Goal: Transaction & Acquisition: Book appointment/travel/reservation

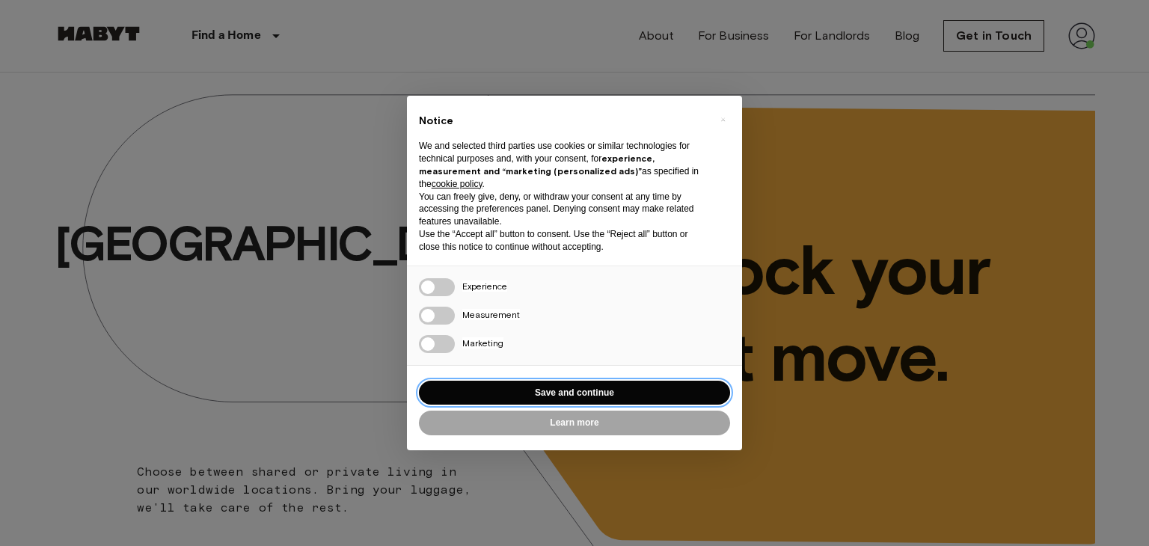
click at [517, 387] on button "Save and continue" at bounding box center [574, 393] width 311 height 25
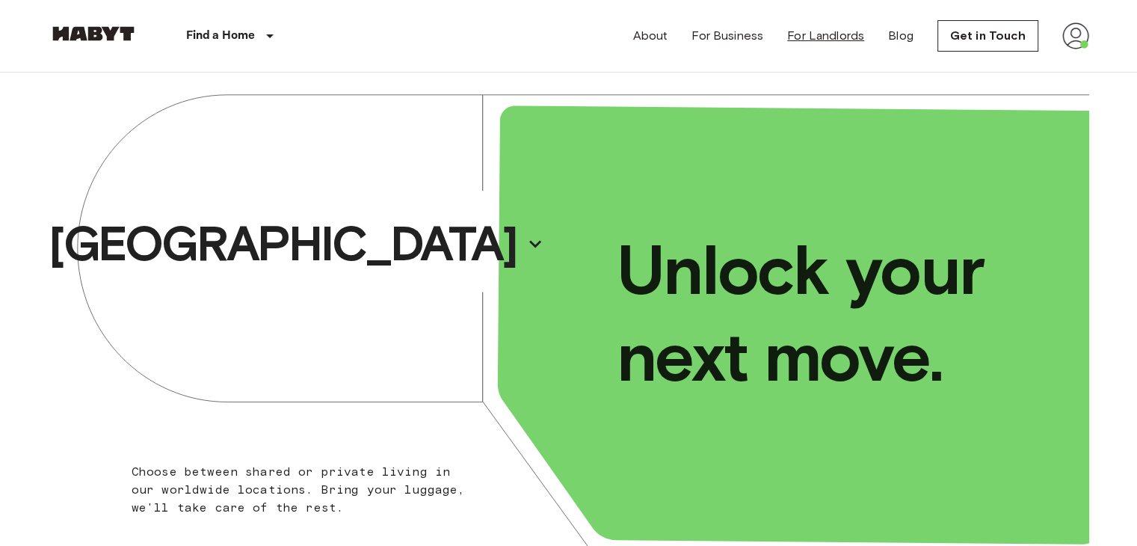
click at [822, 39] on link "For Landlords" at bounding box center [825, 36] width 77 height 18
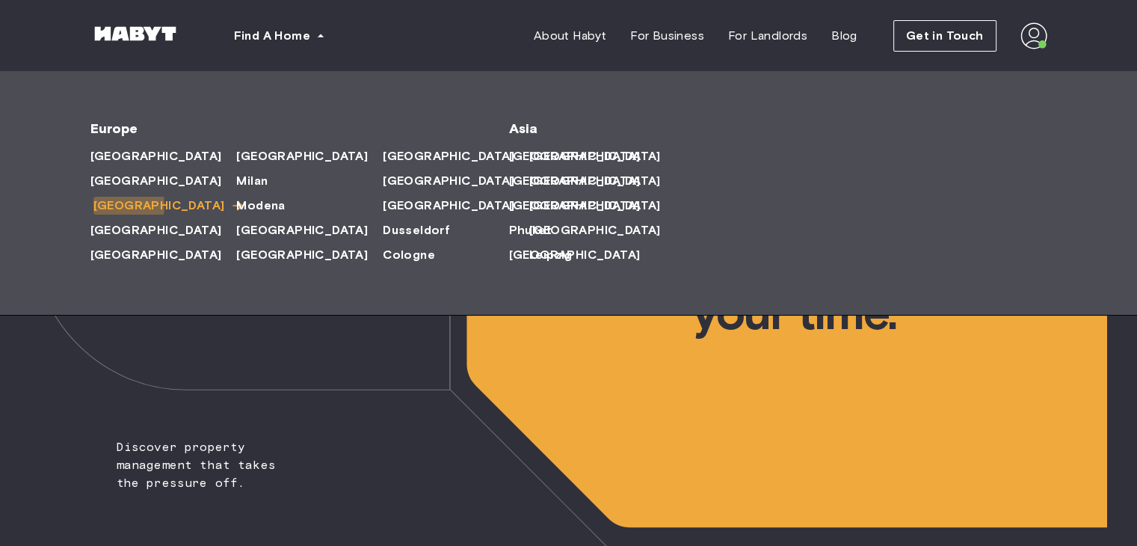
click at [106, 206] on span "[GEOGRAPHIC_DATA]" at bounding box center [159, 206] width 132 height 18
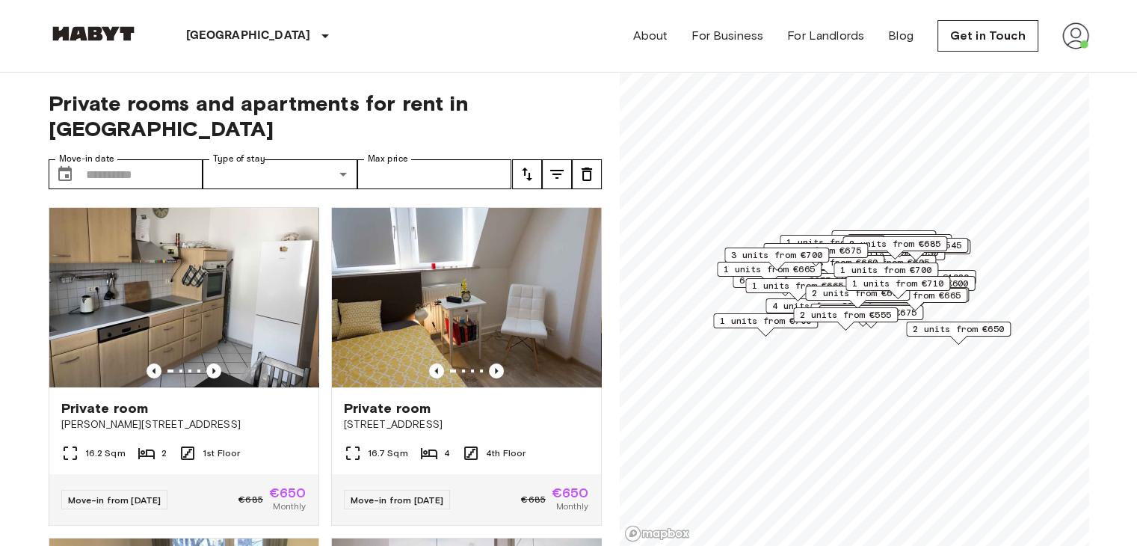
click at [873, 309] on span "2 units from €555" at bounding box center [845, 314] width 91 height 13
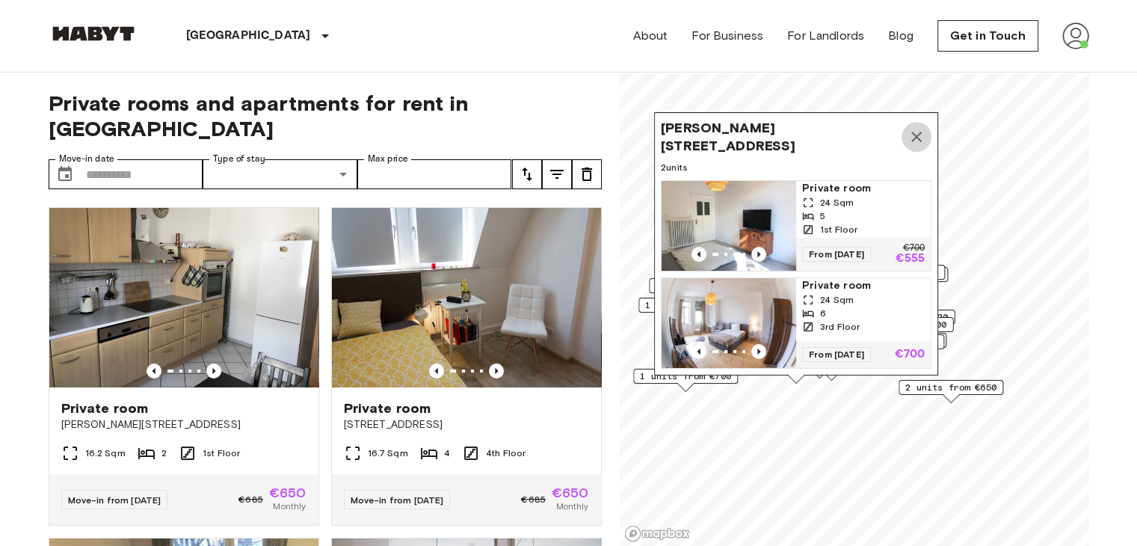
click at [916, 128] on icon "Map marker" at bounding box center [917, 137] width 18 height 18
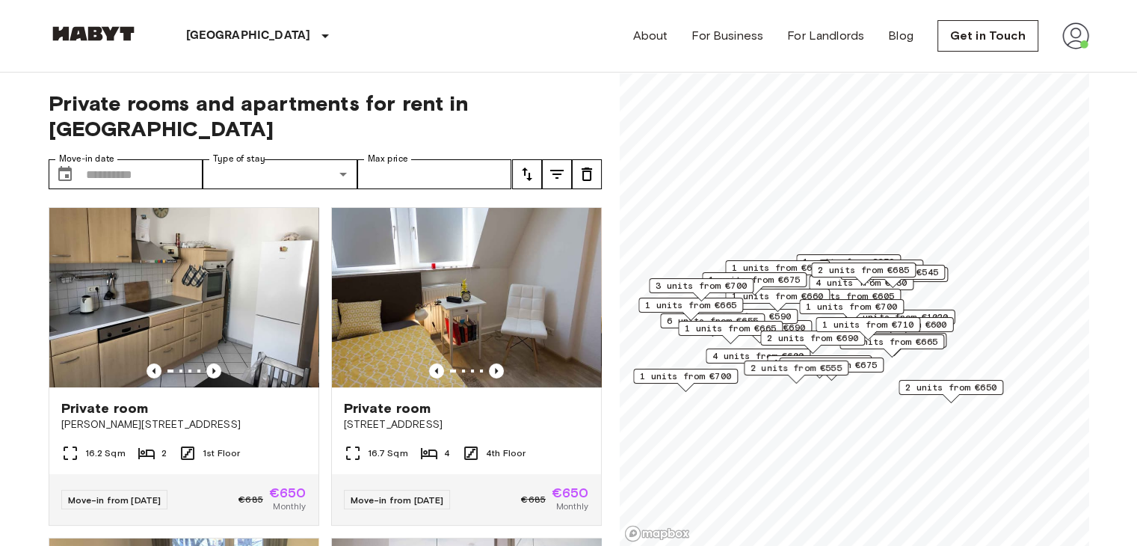
click at [862, 292] on span "3 units from €605" at bounding box center [848, 295] width 91 height 13
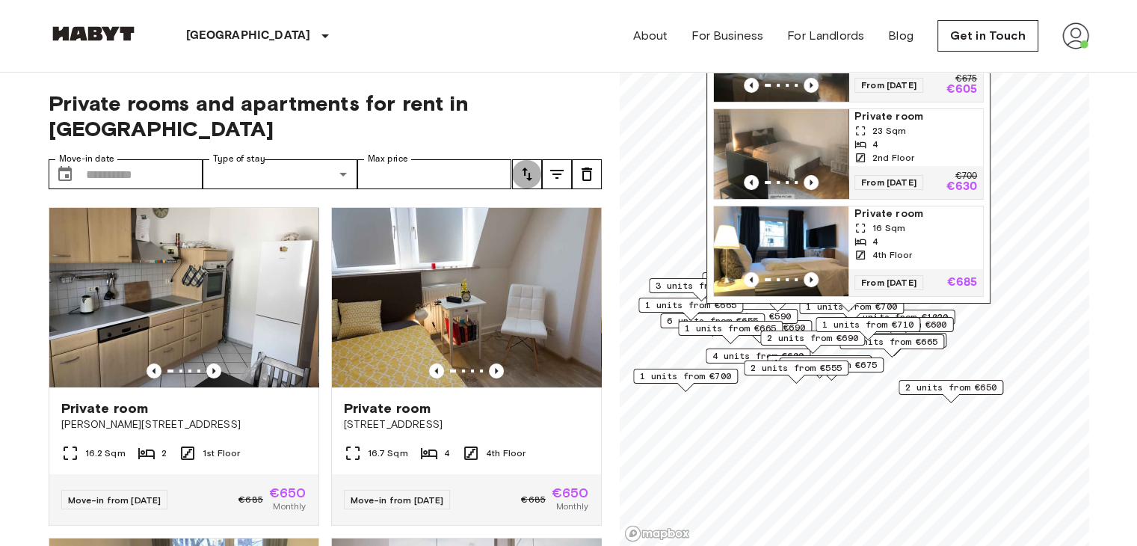
click at [529, 159] on button "tune" at bounding box center [527, 174] width 30 height 30
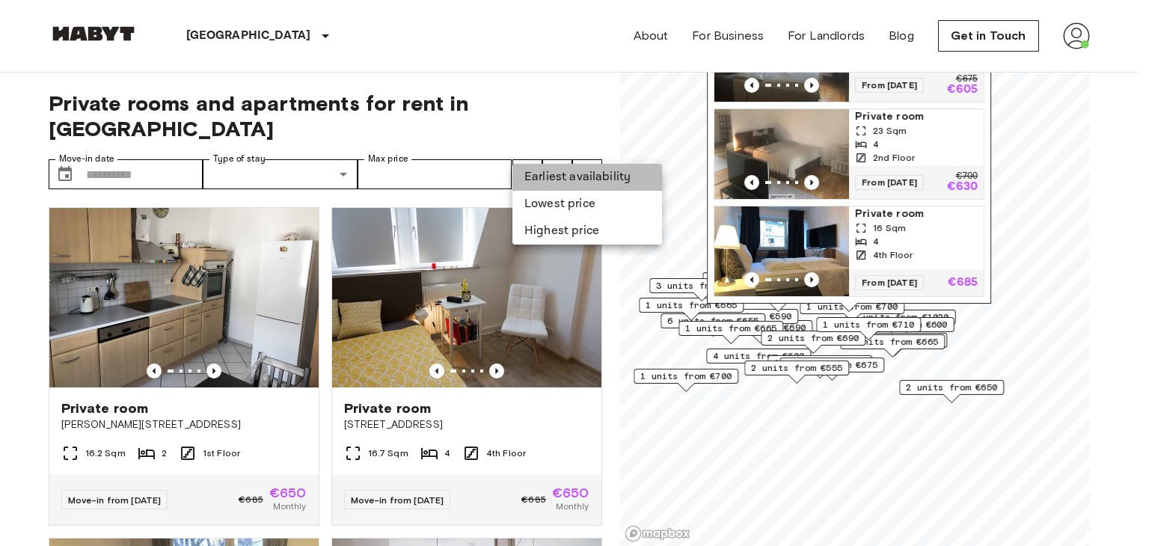
click at [528, 174] on li "Earliest availability" at bounding box center [587, 177] width 150 height 27
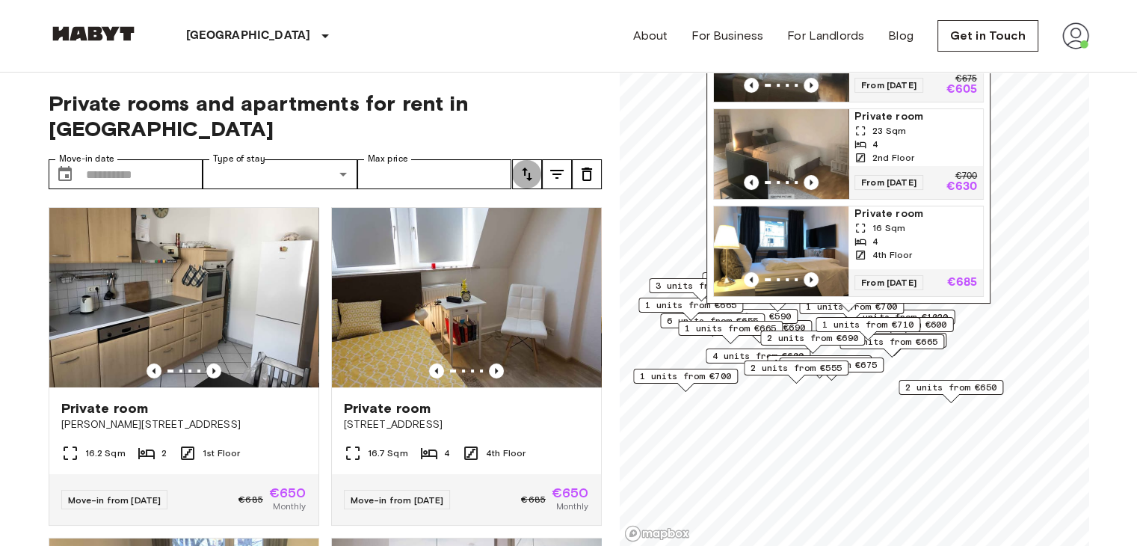
click at [523, 165] on icon "tune" at bounding box center [527, 174] width 18 height 18
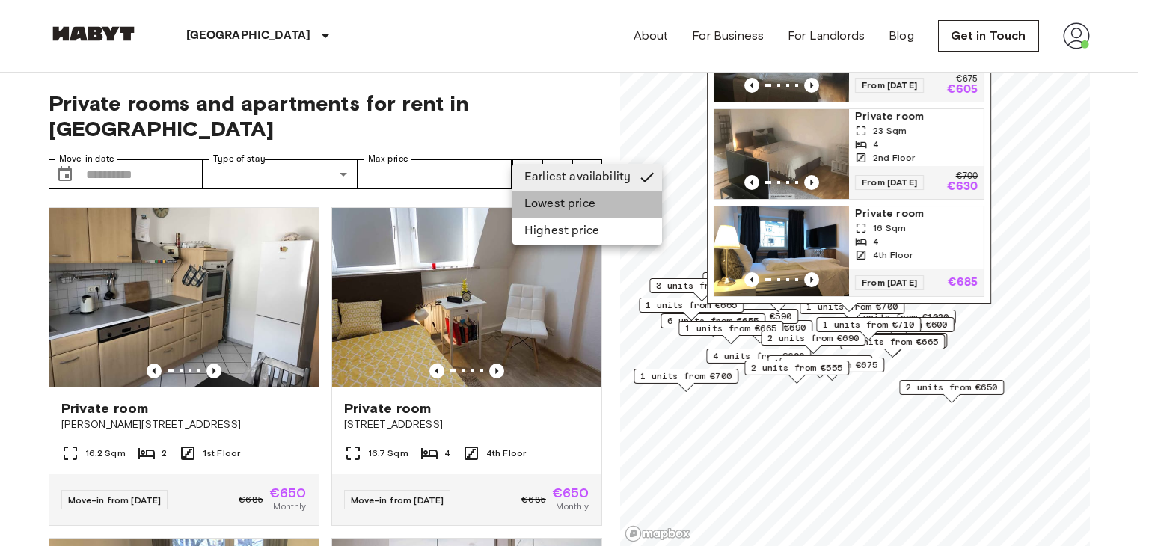
click at [534, 195] on li "Lowest price" at bounding box center [587, 204] width 150 height 27
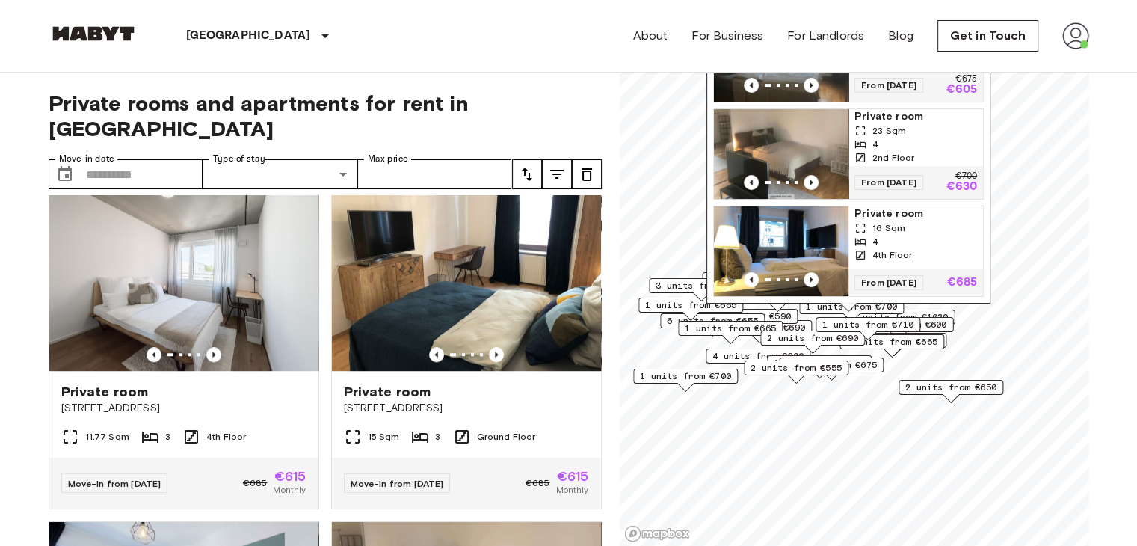
scroll to position [996, 0]
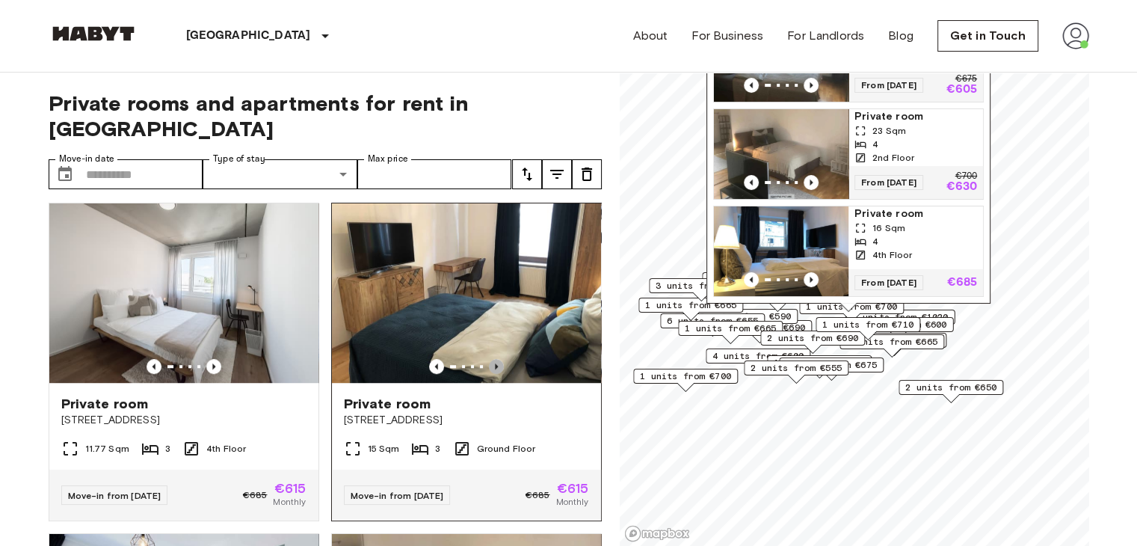
click at [495, 363] on icon "Previous image" at bounding box center [496, 366] width 3 height 6
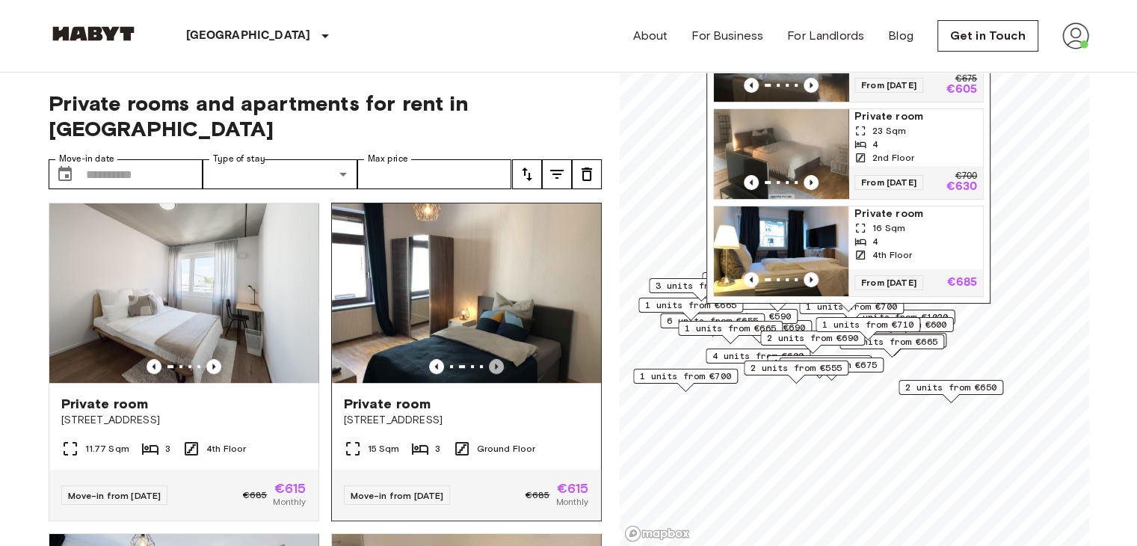
click at [495, 363] on icon "Previous image" at bounding box center [496, 366] width 3 height 6
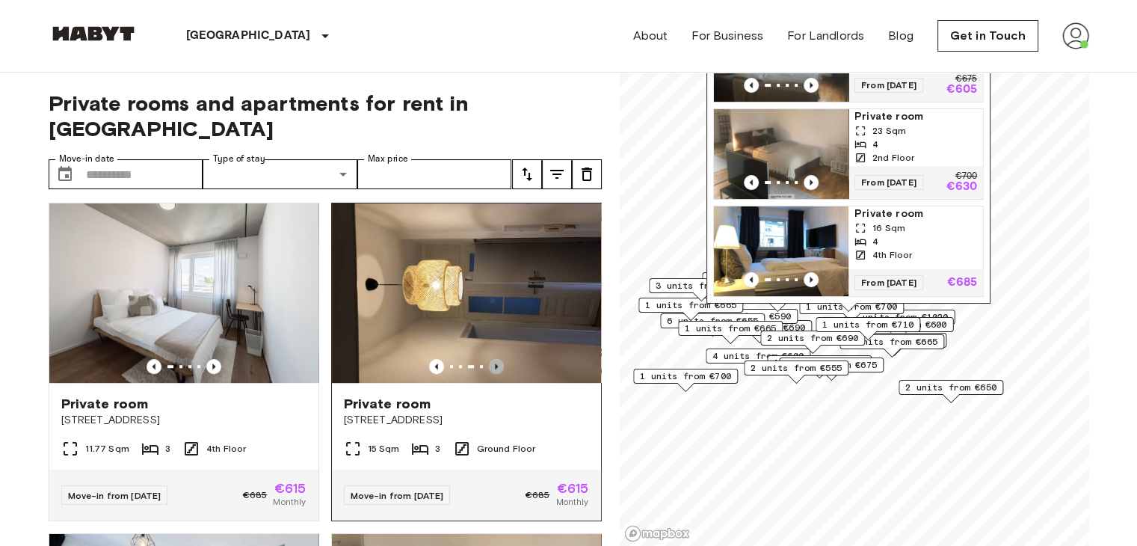
click at [495, 363] on icon "Previous image" at bounding box center [496, 366] width 3 height 6
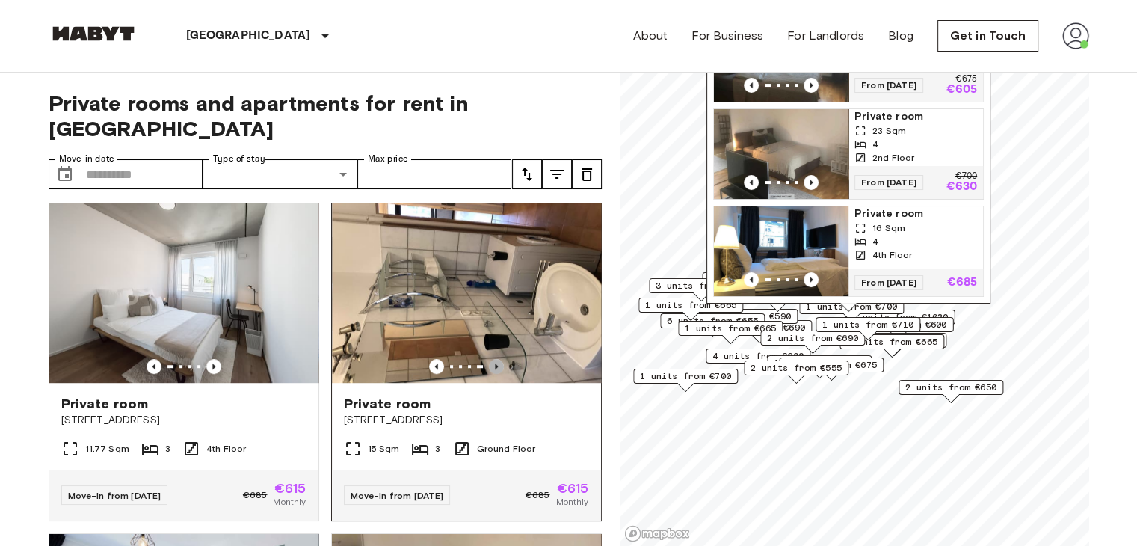
click at [495, 363] on icon "Previous image" at bounding box center [496, 366] width 3 height 6
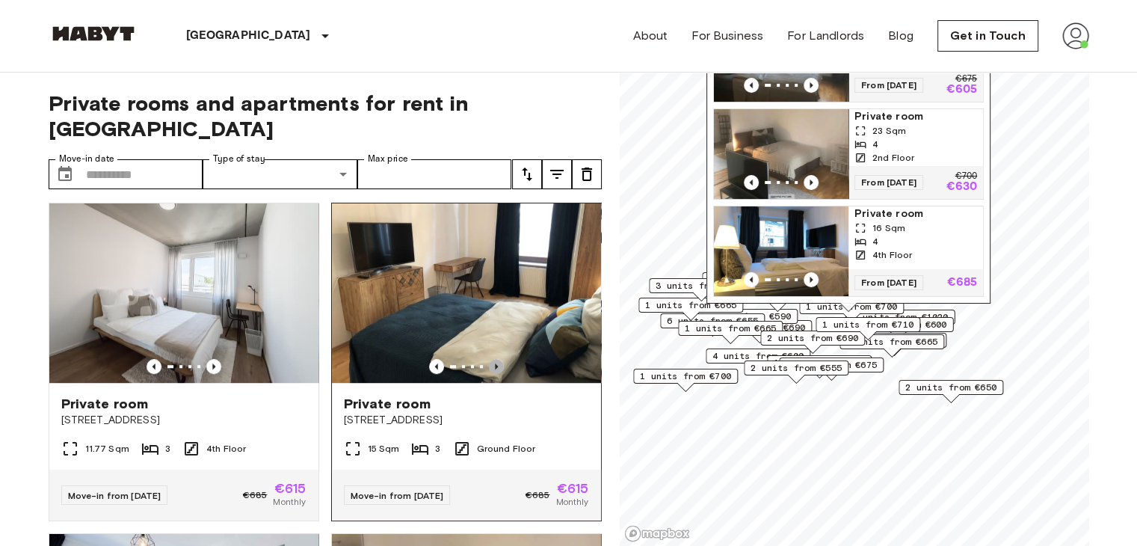
click at [495, 363] on icon "Previous image" at bounding box center [496, 366] width 3 height 6
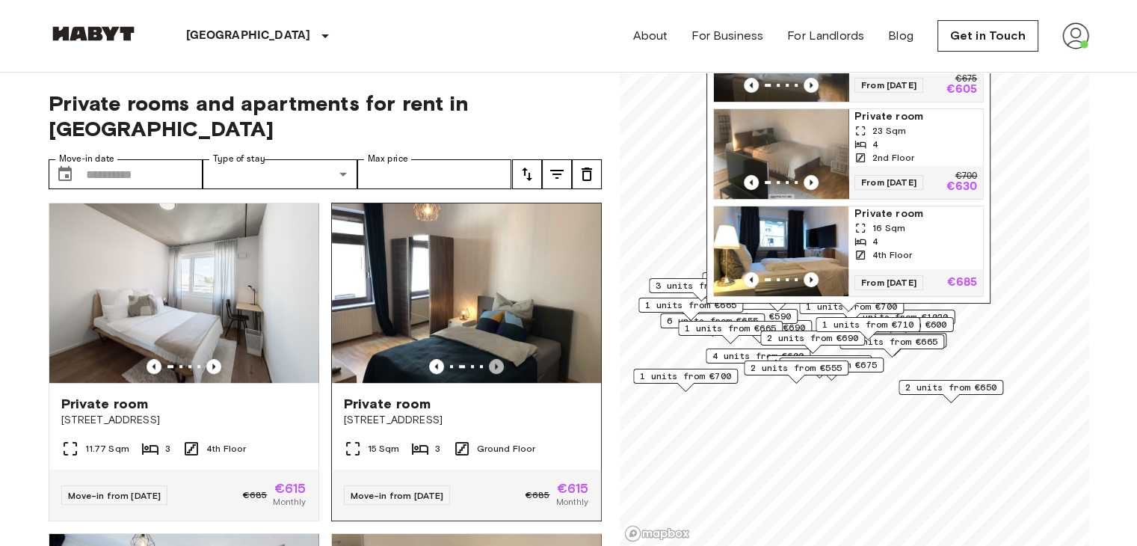
click at [495, 363] on icon "Previous image" at bounding box center [496, 366] width 3 height 6
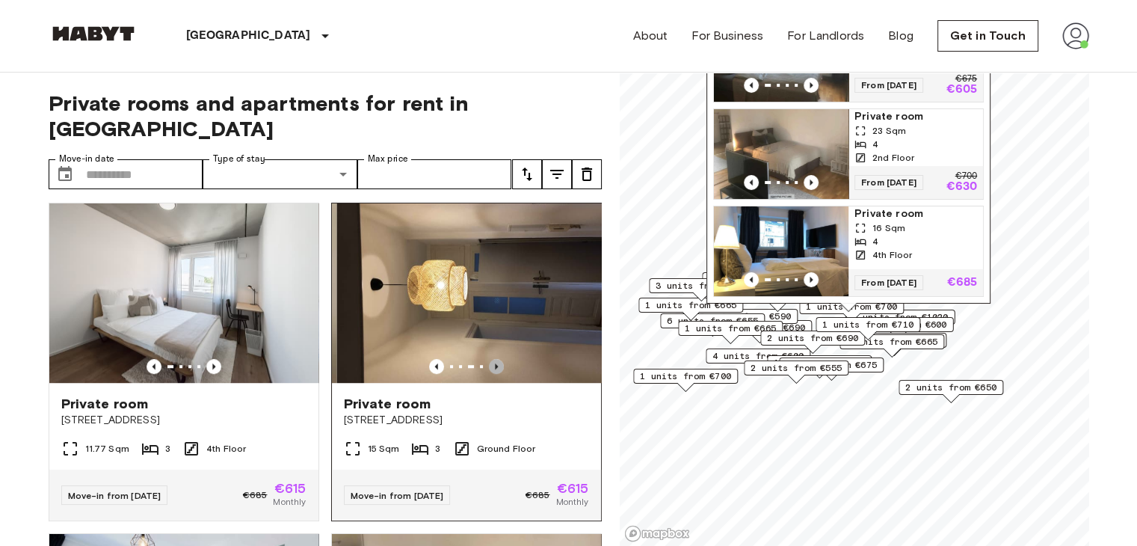
click at [495, 363] on icon "Previous image" at bounding box center [496, 366] width 3 height 6
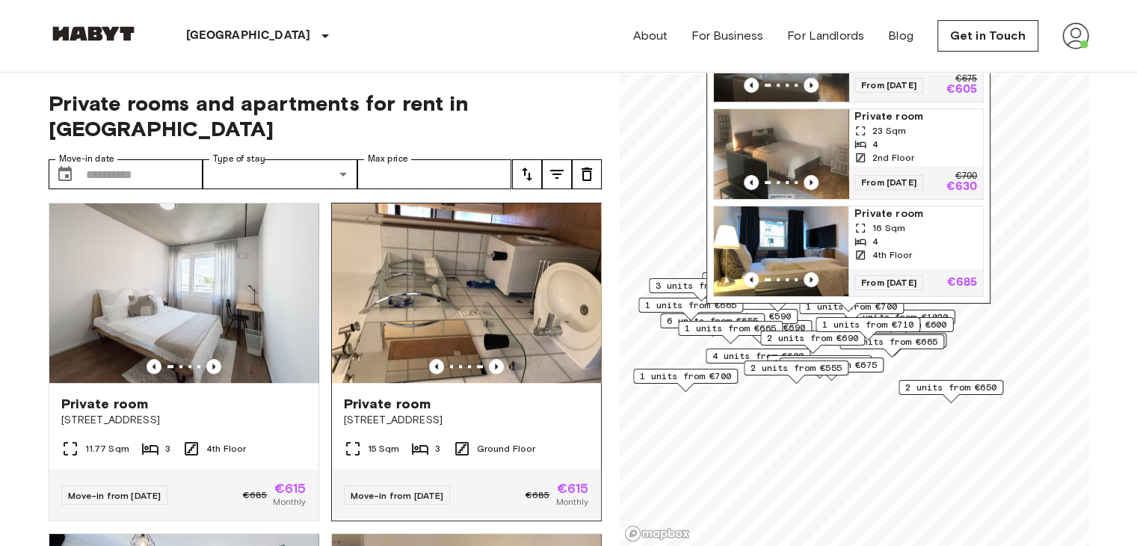
click at [473, 306] on img at bounding box center [466, 292] width 269 height 179
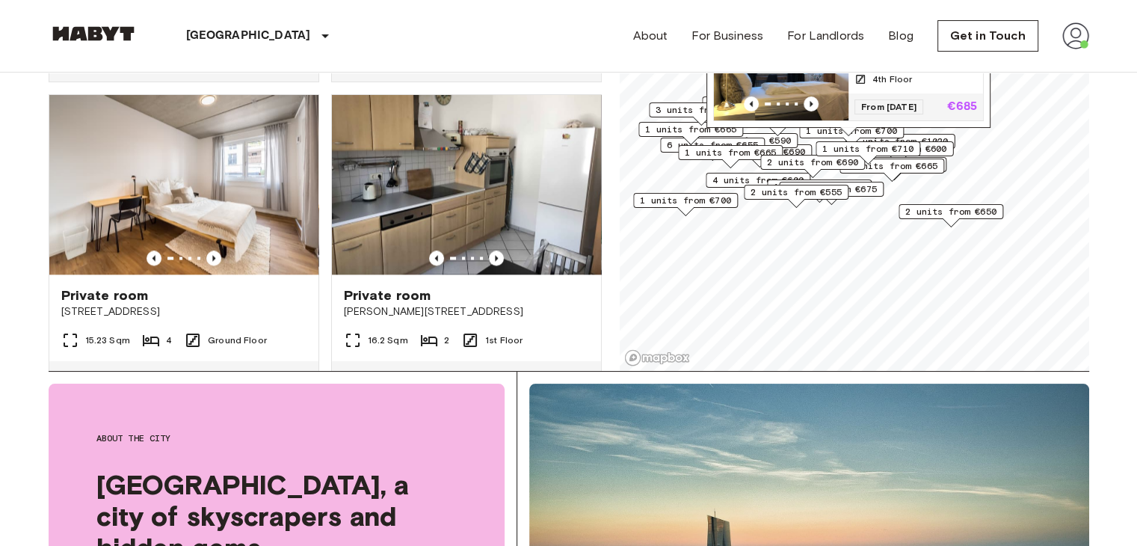
scroll to position [1938, 0]
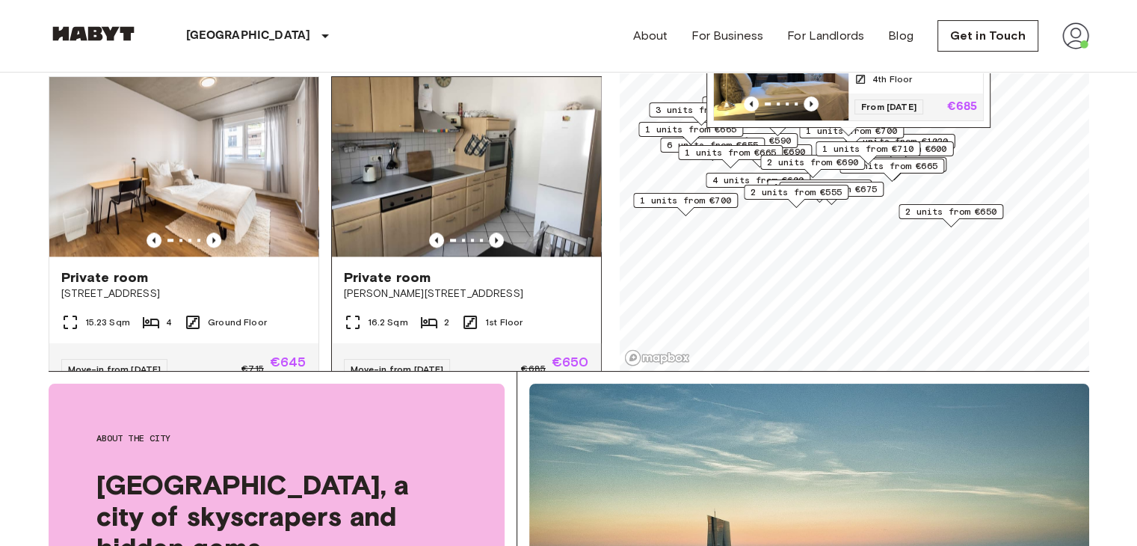
click at [480, 196] on img at bounding box center [466, 166] width 269 height 179
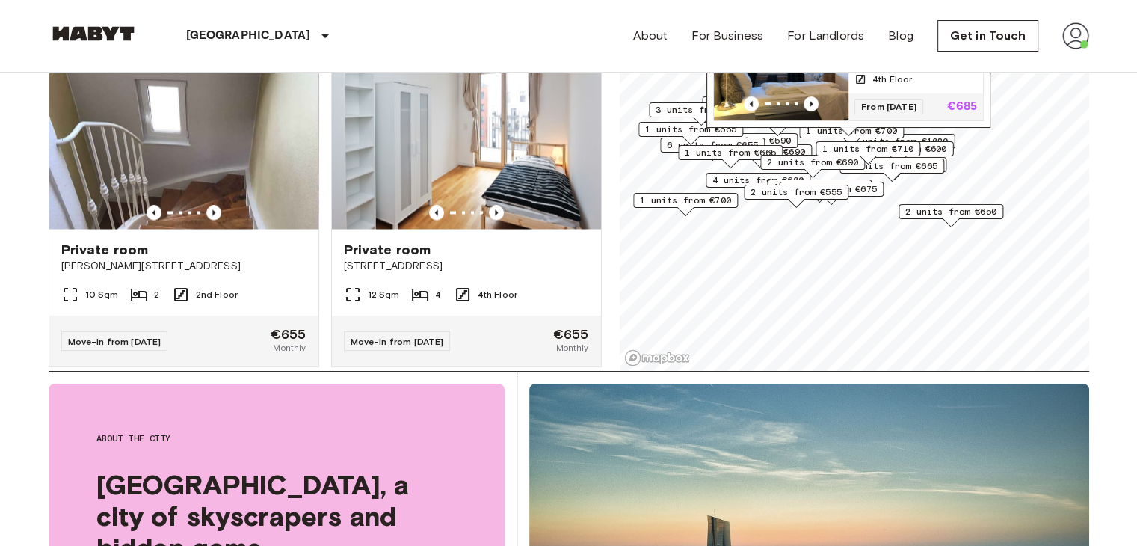
scroll to position [2633, 0]
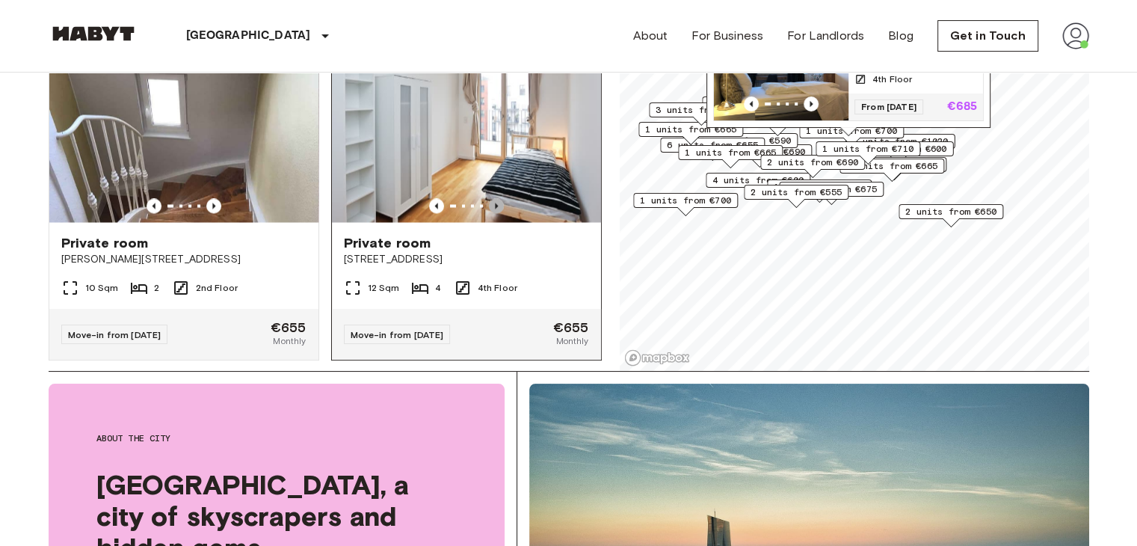
click at [491, 213] on icon "Previous image" at bounding box center [496, 205] width 15 height 15
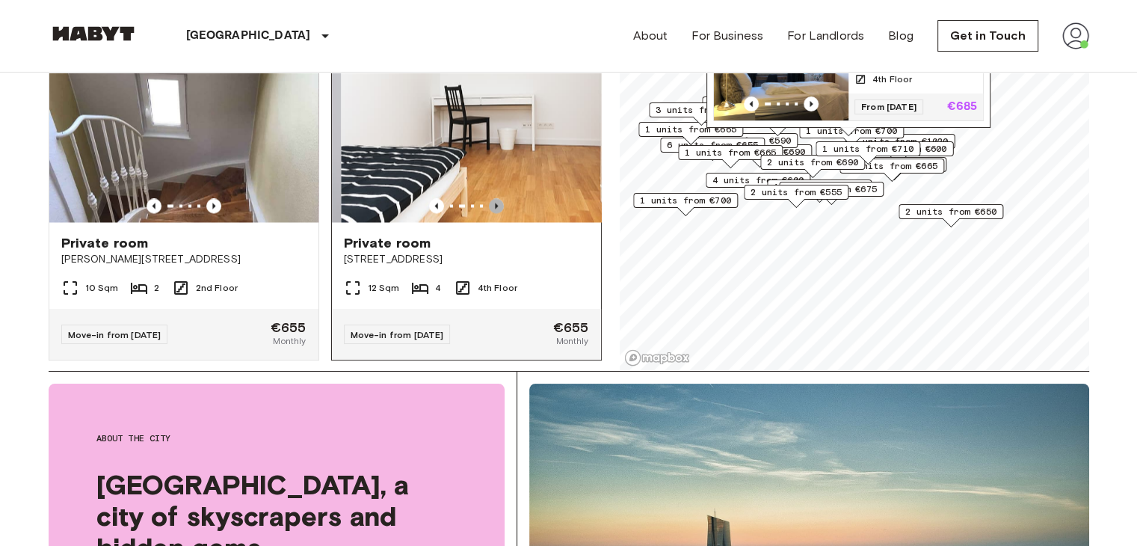
click at [491, 213] on icon "Previous image" at bounding box center [496, 205] width 15 height 15
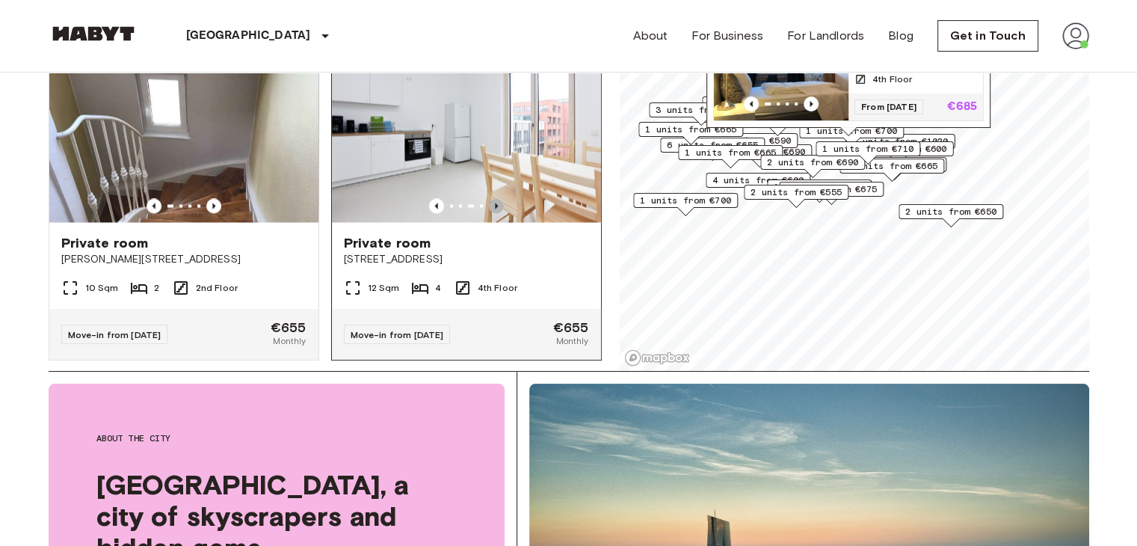
click at [491, 213] on icon "Previous image" at bounding box center [496, 205] width 15 height 15
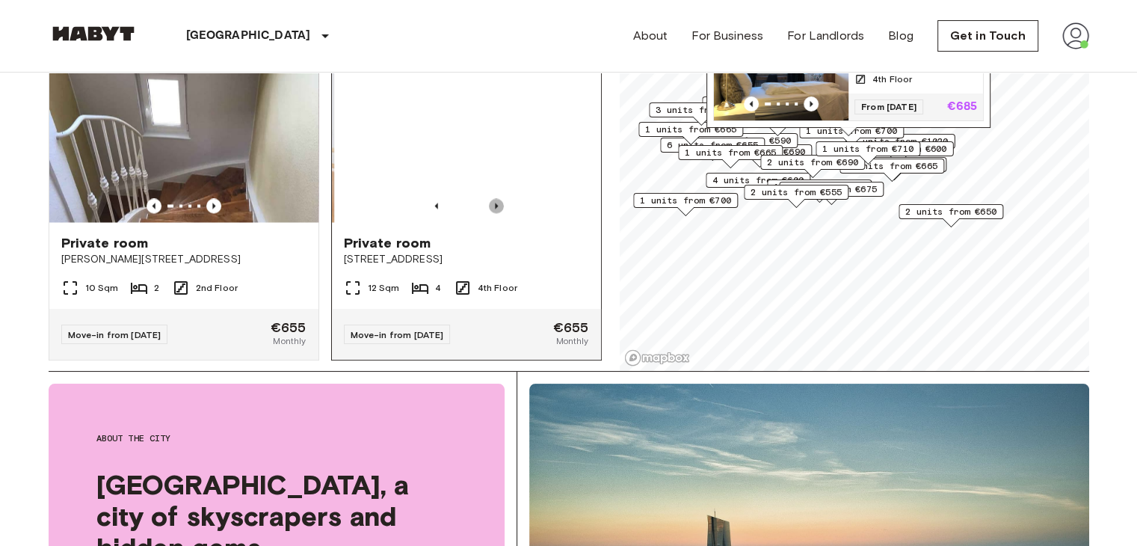
click at [491, 213] on icon "Previous image" at bounding box center [496, 205] width 15 height 15
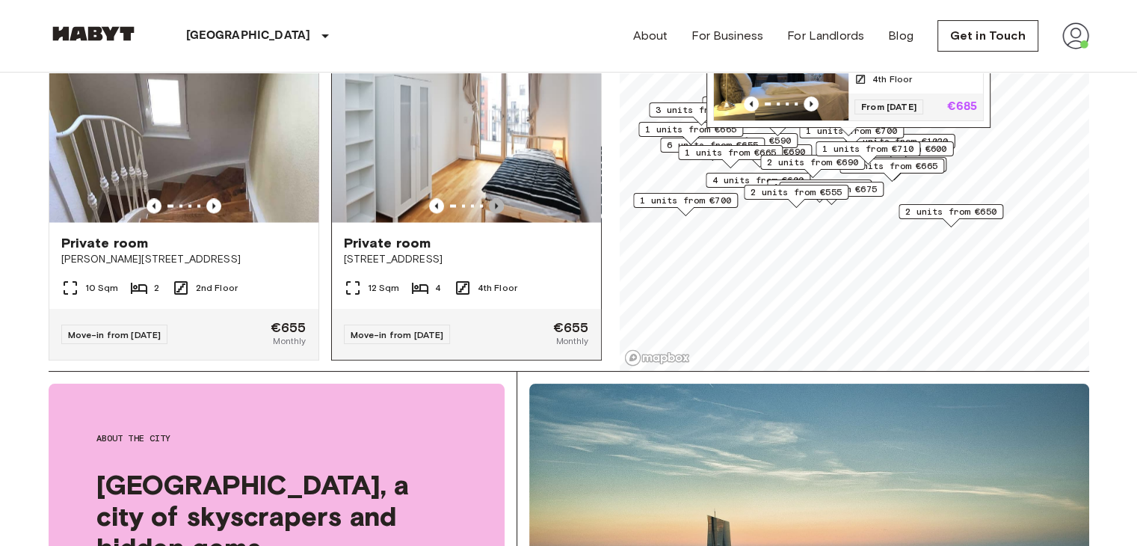
click at [491, 213] on icon "Previous image" at bounding box center [496, 205] width 15 height 15
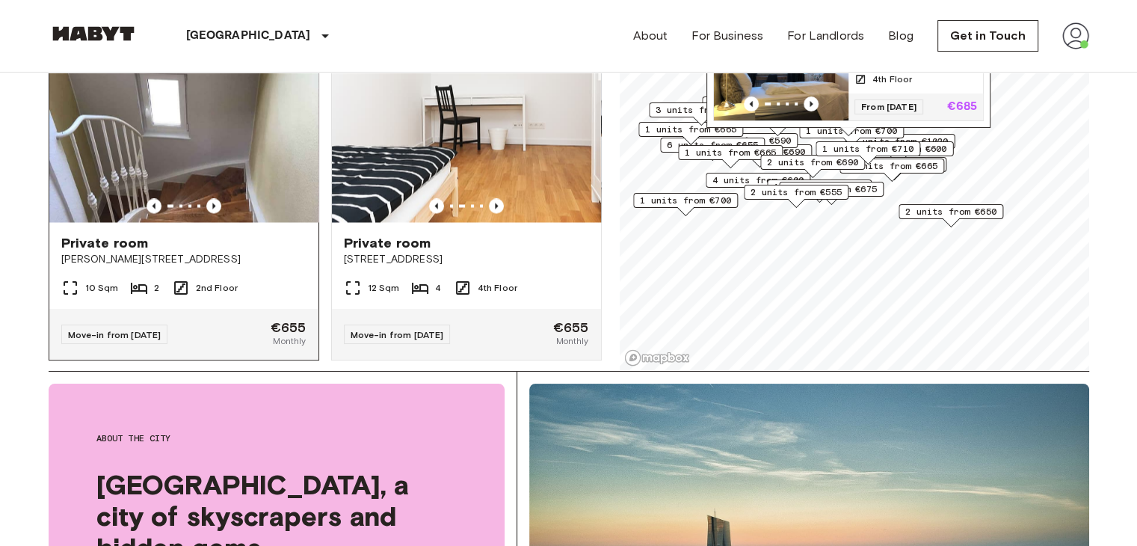
click at [207, 222] on img at bounding box center [183, 132] width 269 height 179
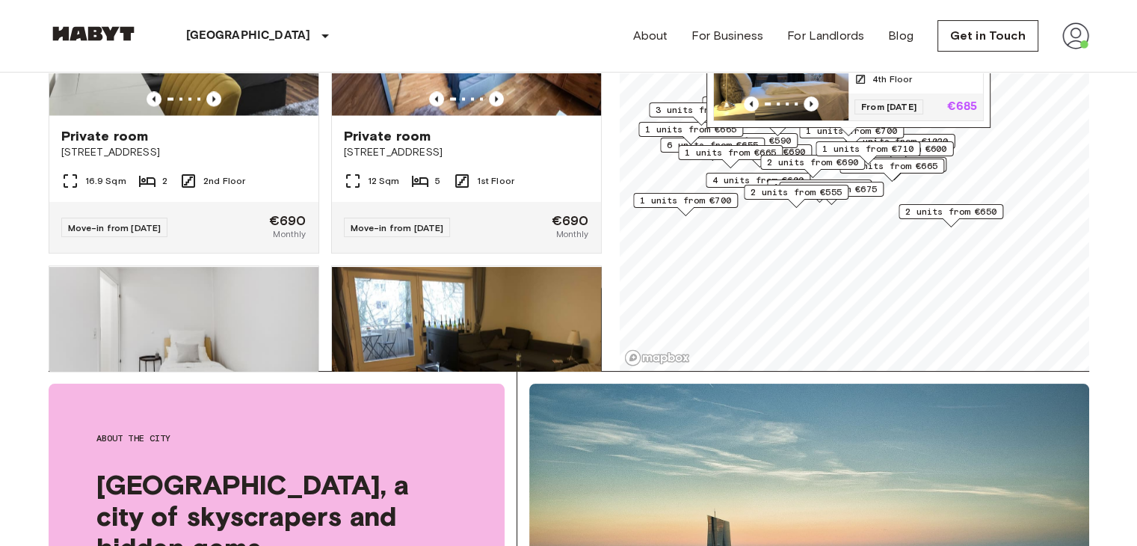
scroll to position [8323, 0]
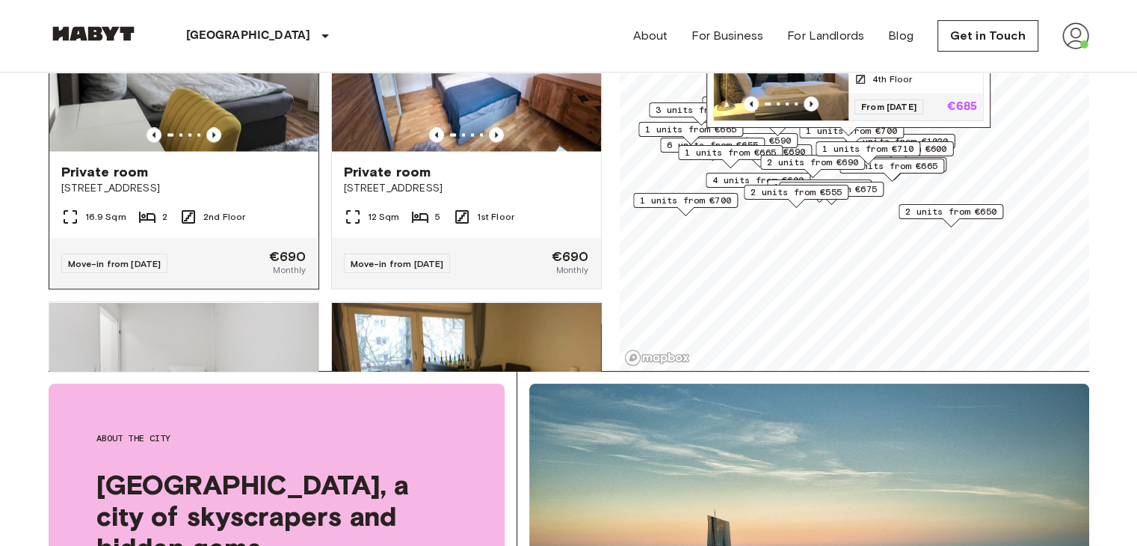
click at [209, 151] on img at bounding box center [183, 61] width 269 height 179
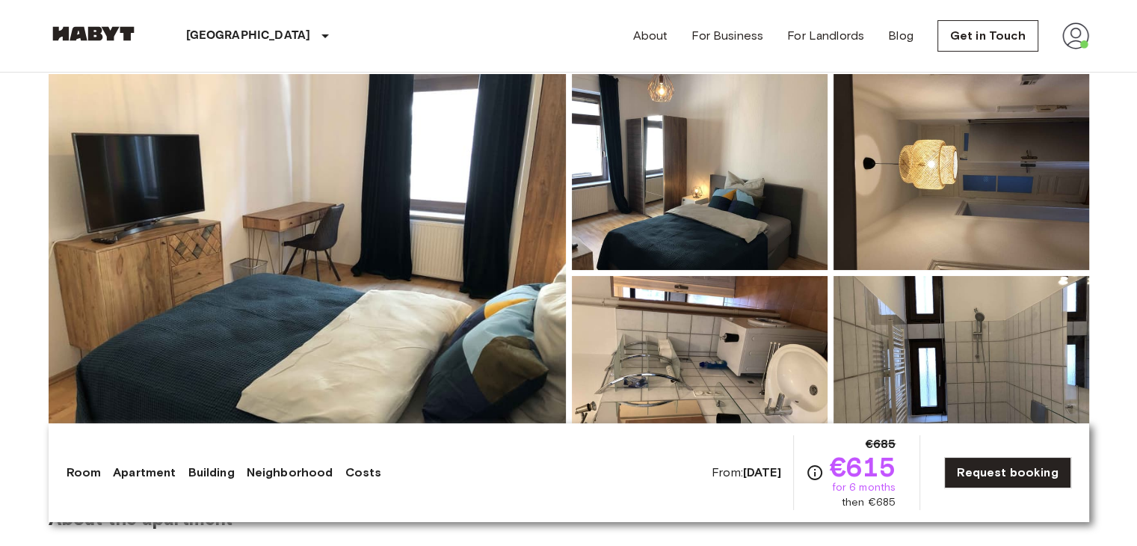
scroll to position [130, 0]
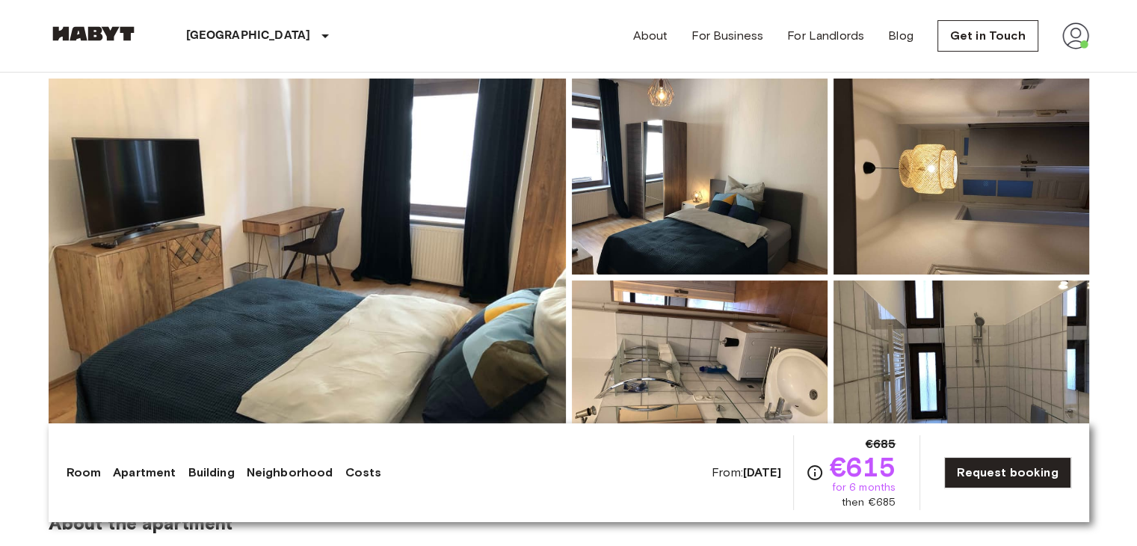
click at [493, 240] on img at bounding box center [307, 278] width 517 height 398
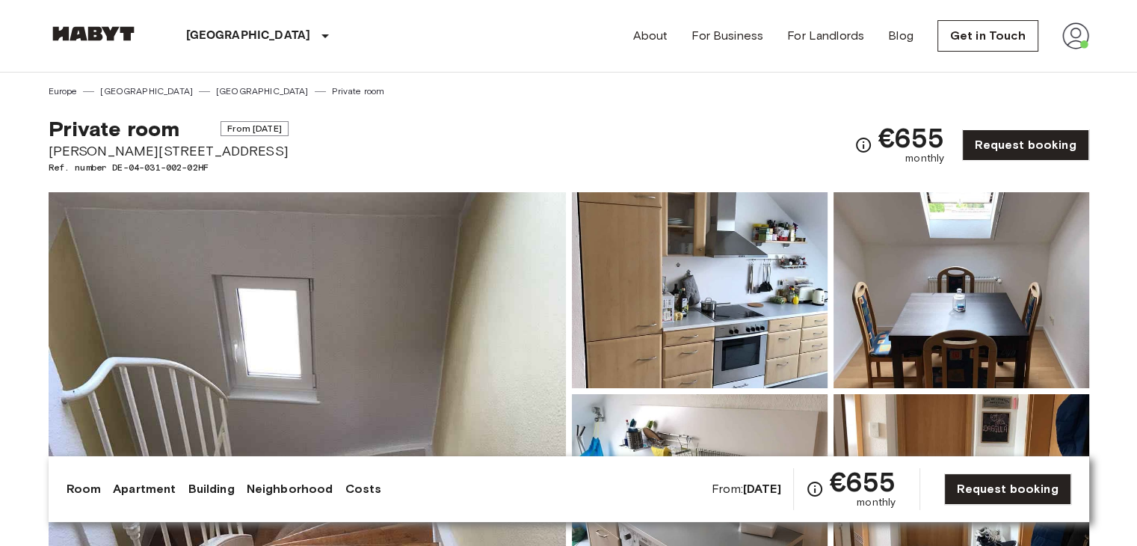
click at [464, 273] on img at bounding box center [307, 391] width 517 height 398
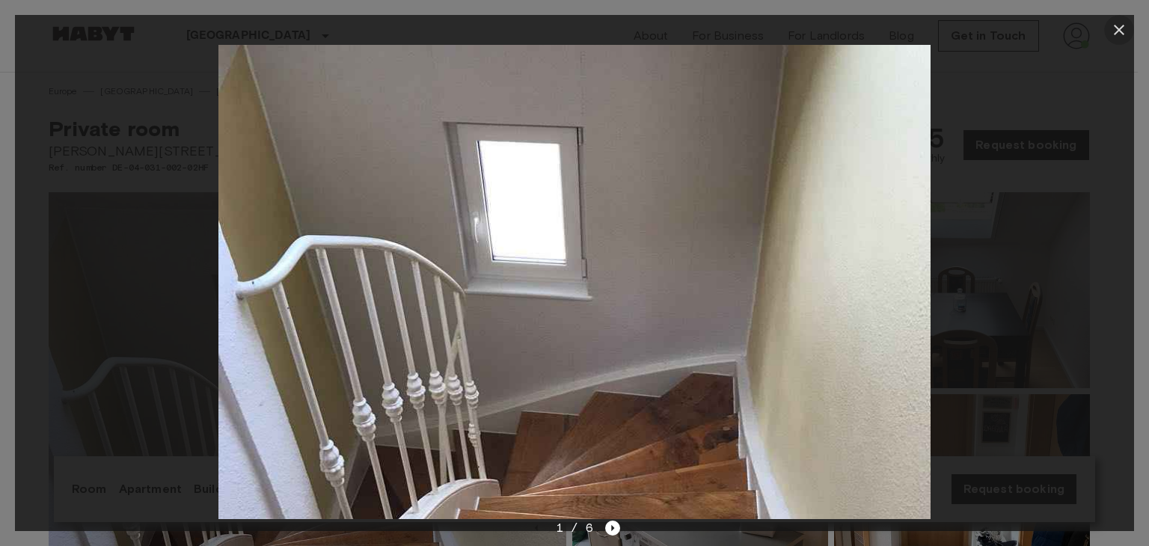
click at [1120, 28] on icon "button" at bounding box center [1118, 30] width 10 height 10
